Goal: Complete application form

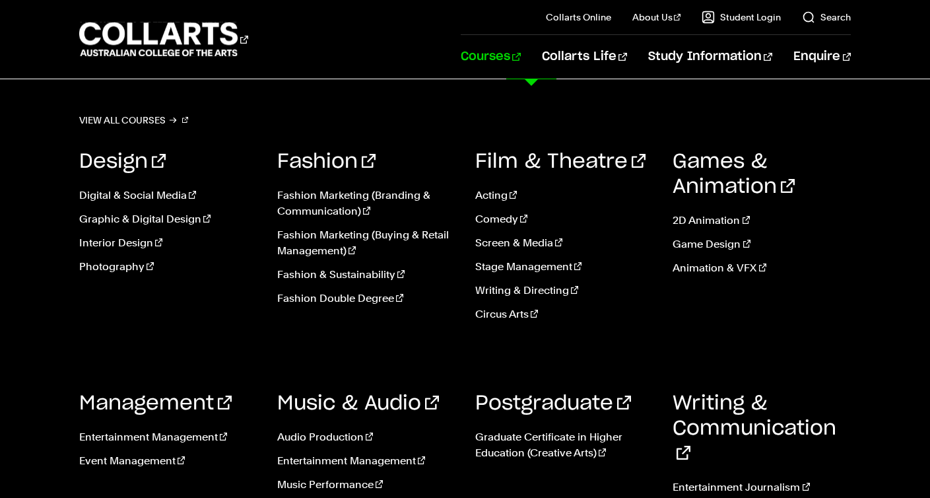
scroll to position [1222, 0]
click at [347, 434] on link "Audio Production" at bounding box center [366, 437] width 178 height 16
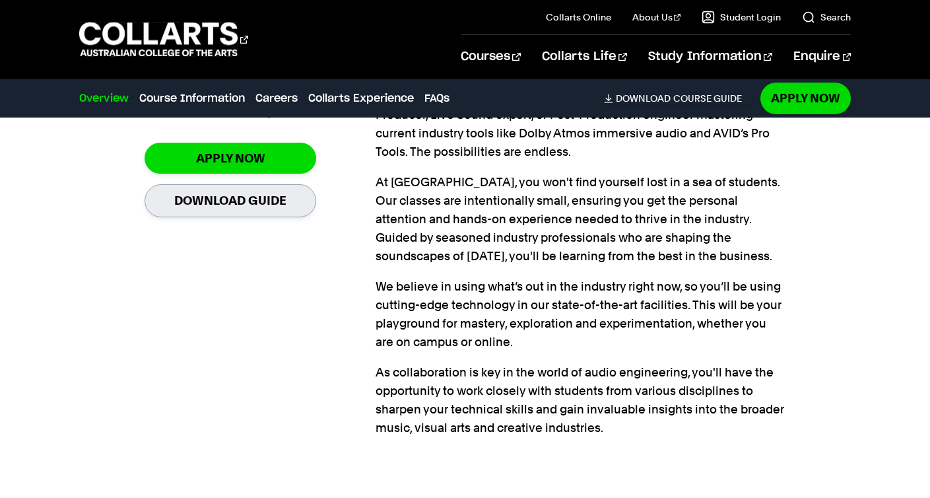
scroll to position [958, 0]
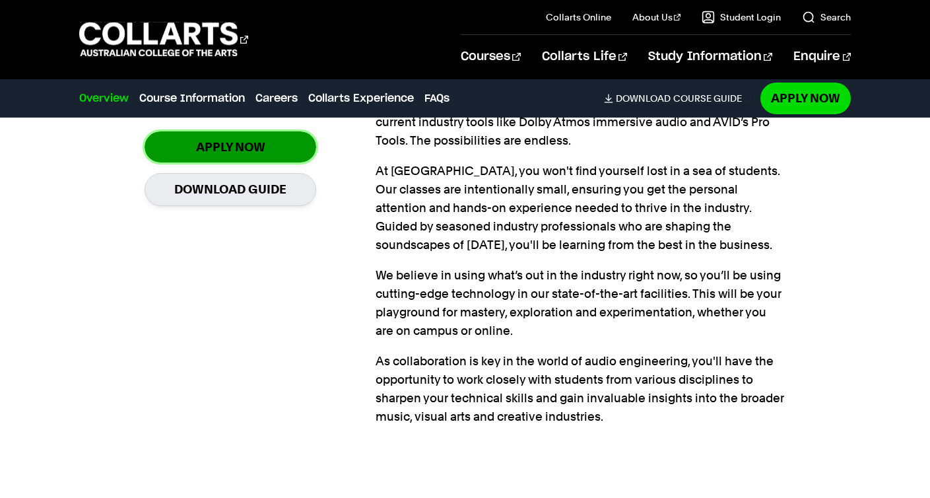
click at [242, 155] on link "Apply Now" at bounding box center [231, 146] width 172 height 31
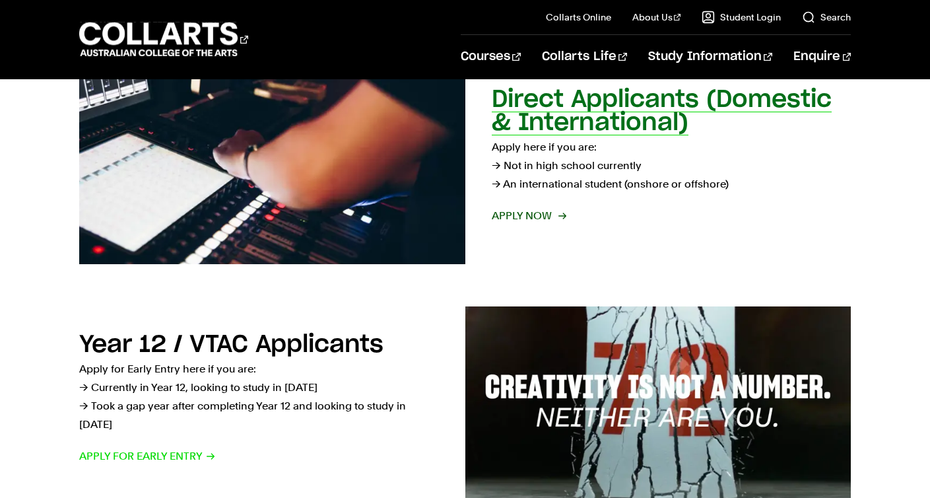
scroll to position [361, 0]
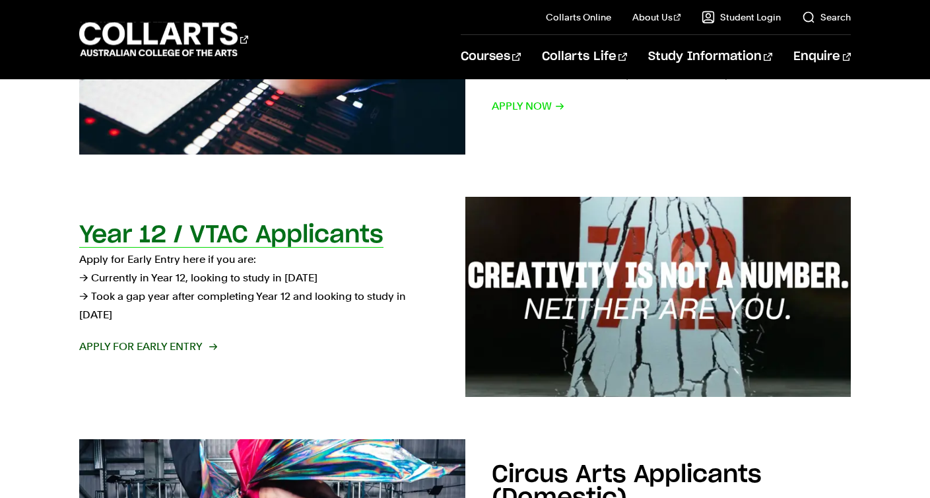
click at [312, 247] on h2 "Year 12 / VTAC Applicants" at bounding box center [231, 235] width 304 height 24
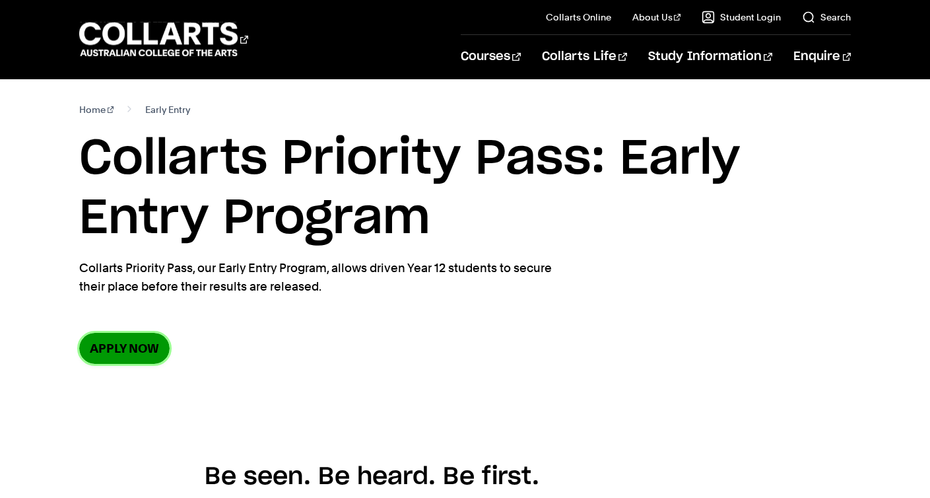
click at [129, 346] on link "Apply now" at bounding box center [124, 348] width 90 height 31
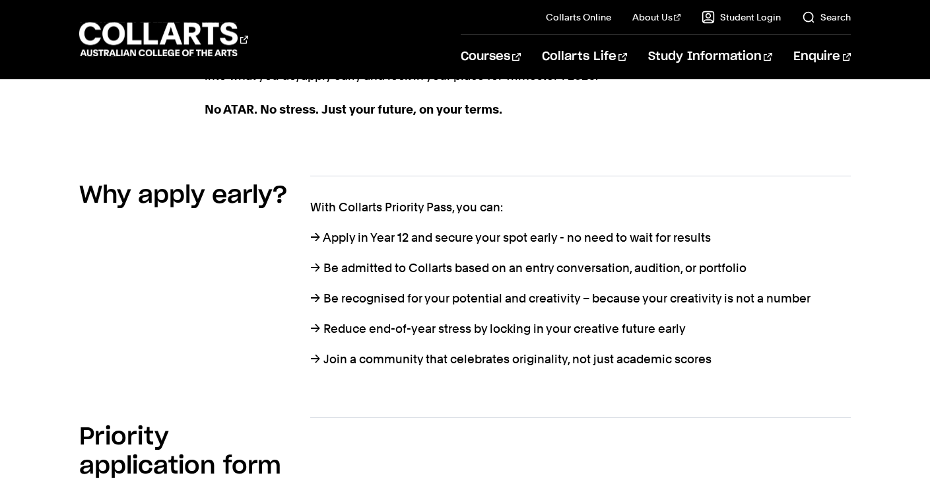
scroll to position [719, 0]
